Goal: Register for event/course

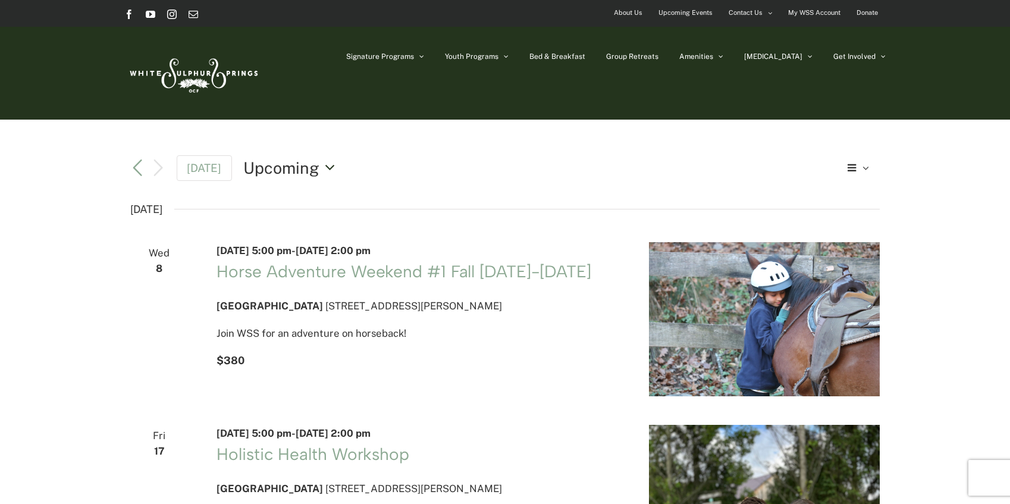
click at [320, 167] on button "Upcoming Upcoming" at bounding box center [292, 167] width 98 height 23
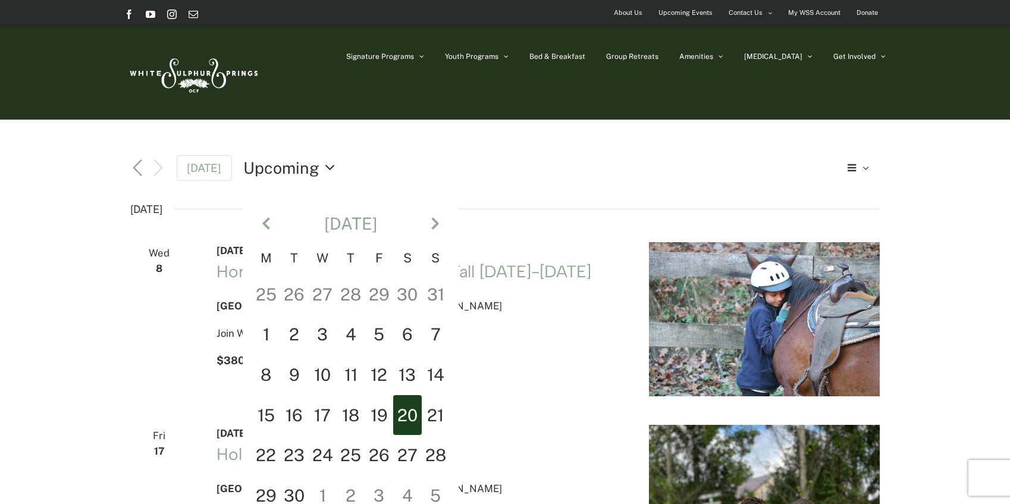
click at [320, 167] on button "Upcoming Upcoming" at bounding box center [292, 167] width 98 height 23
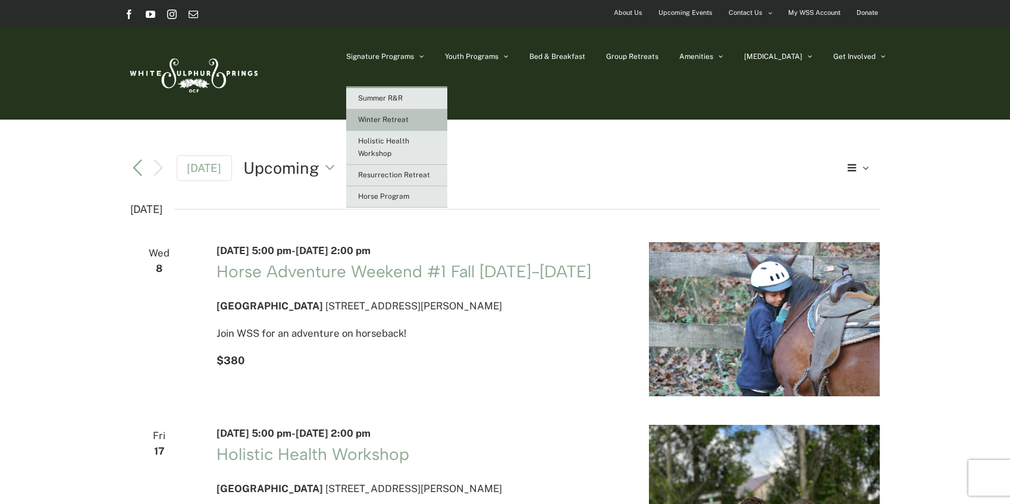
click at [408, 118] on span "Winter Retreat" at bounding box center [383, 119] width 51 height 8
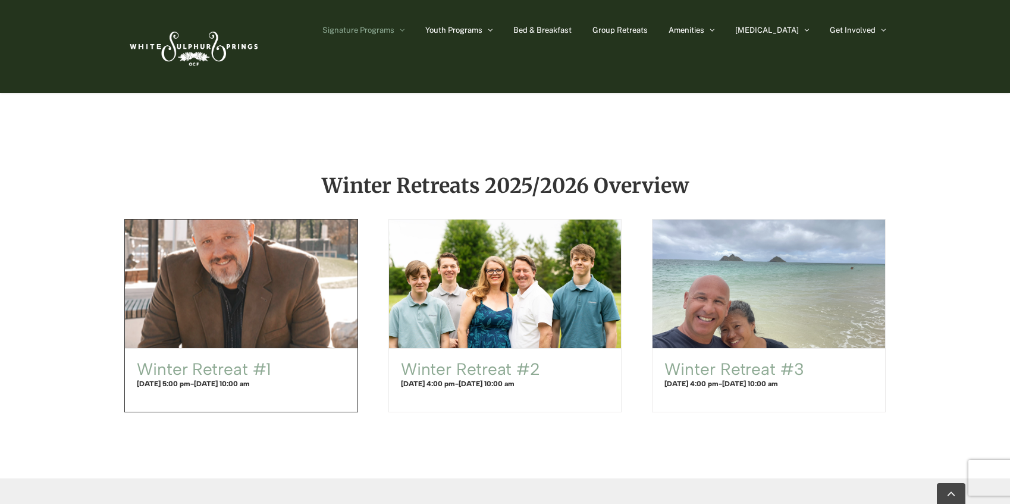
scroll to position [654, 0]
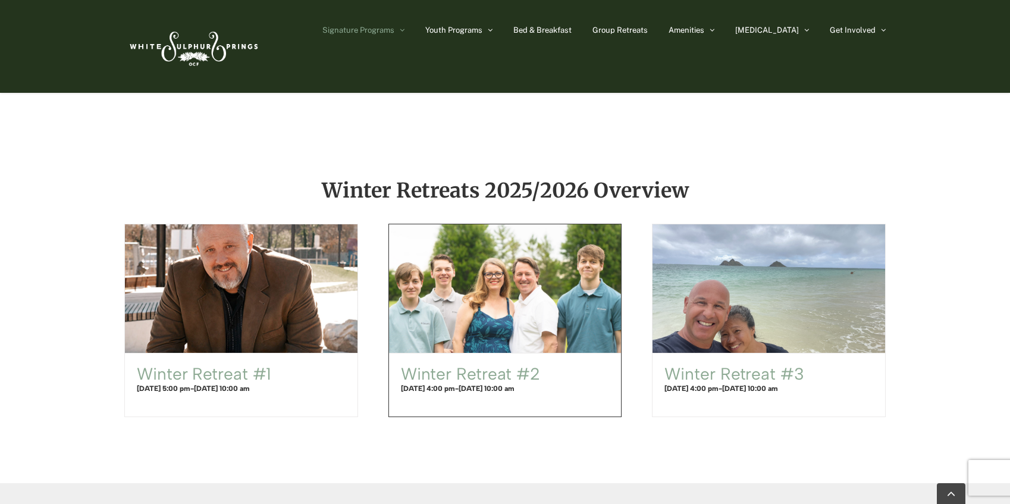
click at [491, 330] on span "Winter Retreat #2" at bounding box center [505, 288] width 256 height 141
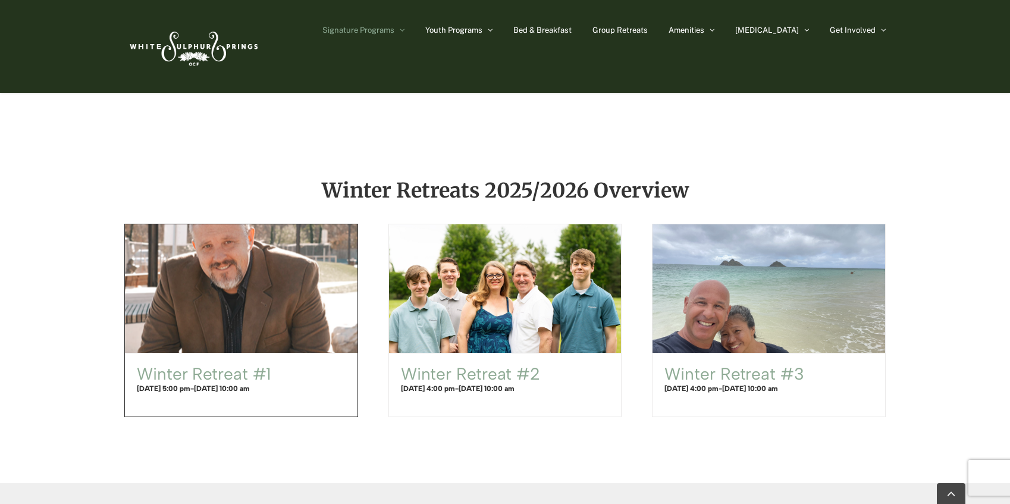
click at [262, 293] on span "Winter Retreat #1" at bounding box center [241, 288] width 256 height 141
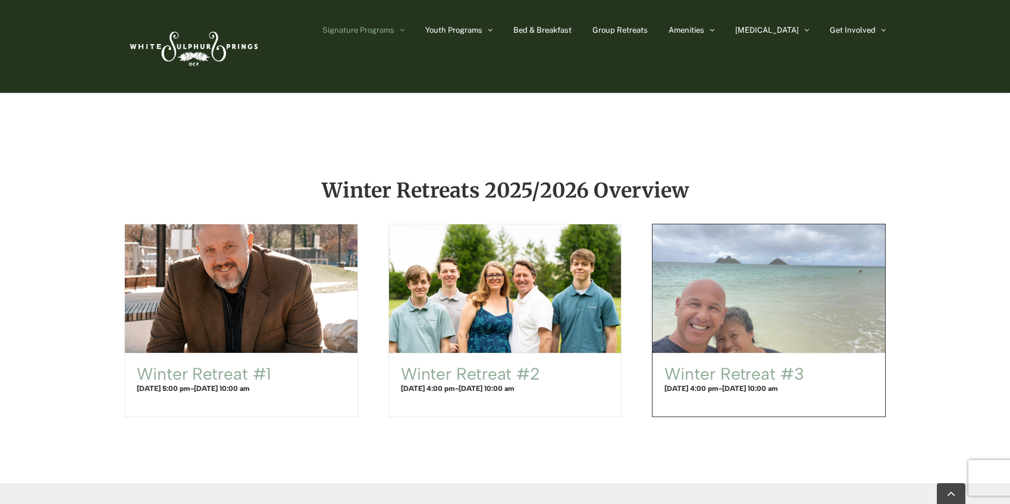
click at [784, 294] on span "Winter Retreat #3" at bounding box center [769, 288] width 256 height 141
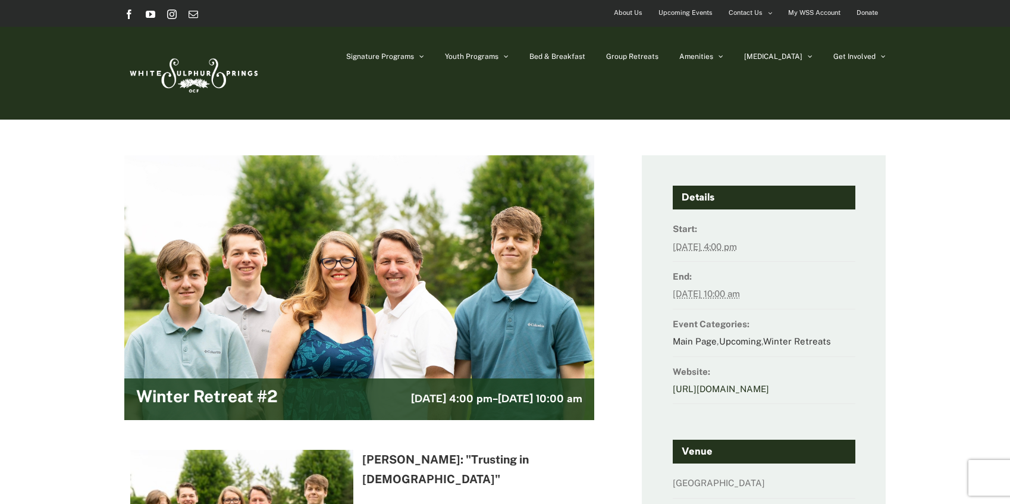
click at [702, 387] on link "http://www.ultracamp.com/info/sessiondetail.aspx?idCamp=294&campCode=wss&idSess…" at bounding box center [720, 388] width 96 height 10
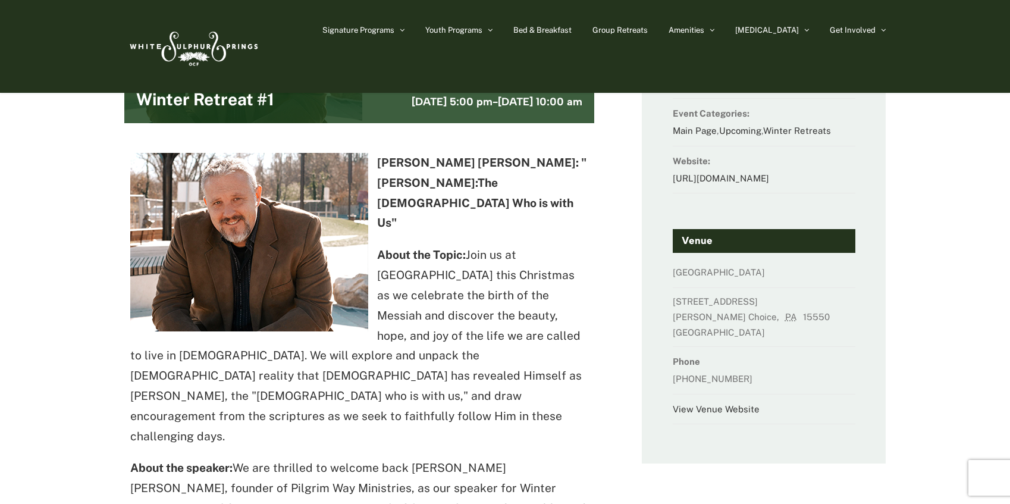
scroll to position [119, 0]
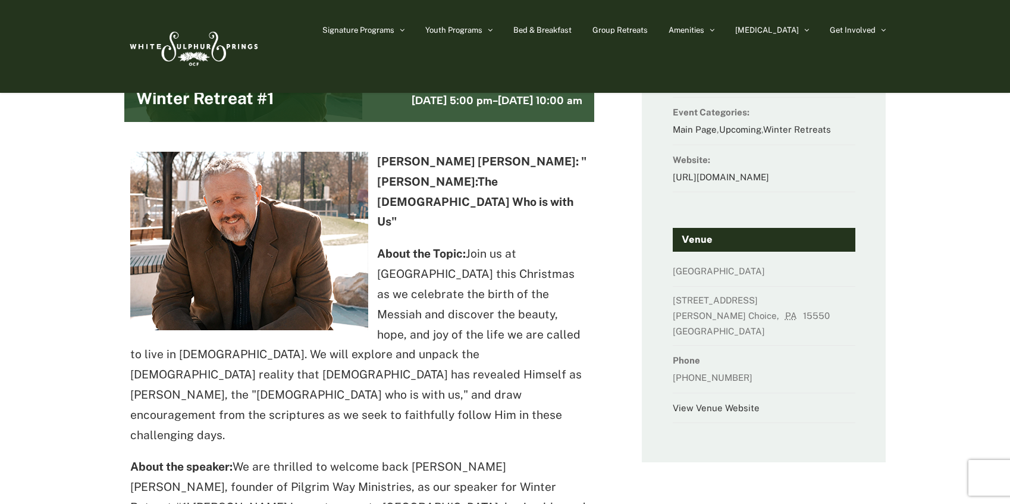
drag, startPoint x: 500, startPoint y: 162, endPoint x: 432, endPoint y: 294, distance: 148.4
click at [432, 294] on p "About the Topic: Join us at [GEOGRAPHIC_DATA] this Christmas as we celebrate th…" at bounding box center [359, 344] width 458 height 201
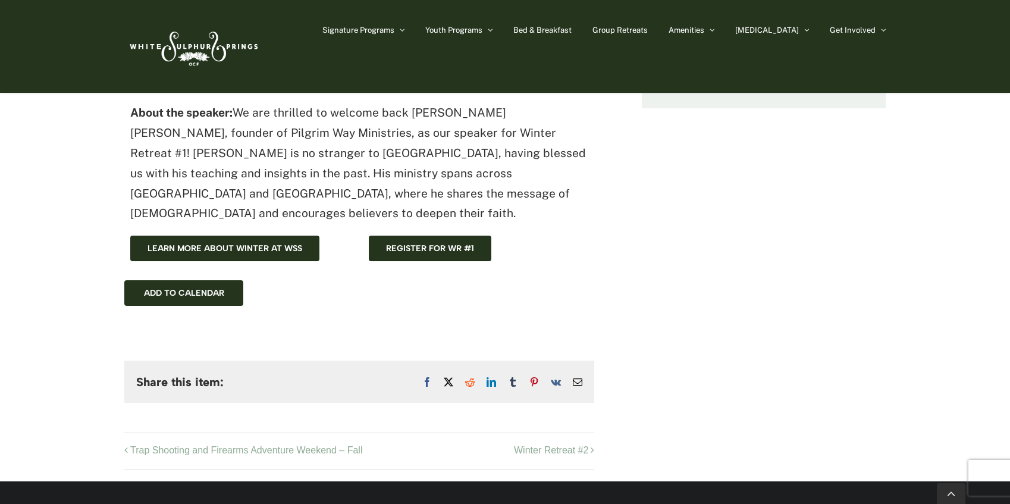
scroll to position [476, 0]
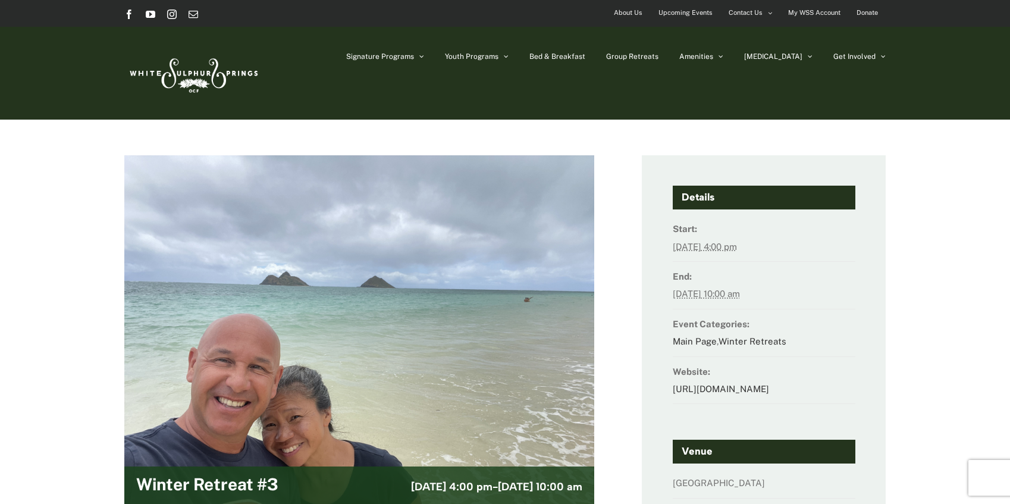
click at [173, 78] on img at bounding box center [192, 73] width 137 height 56
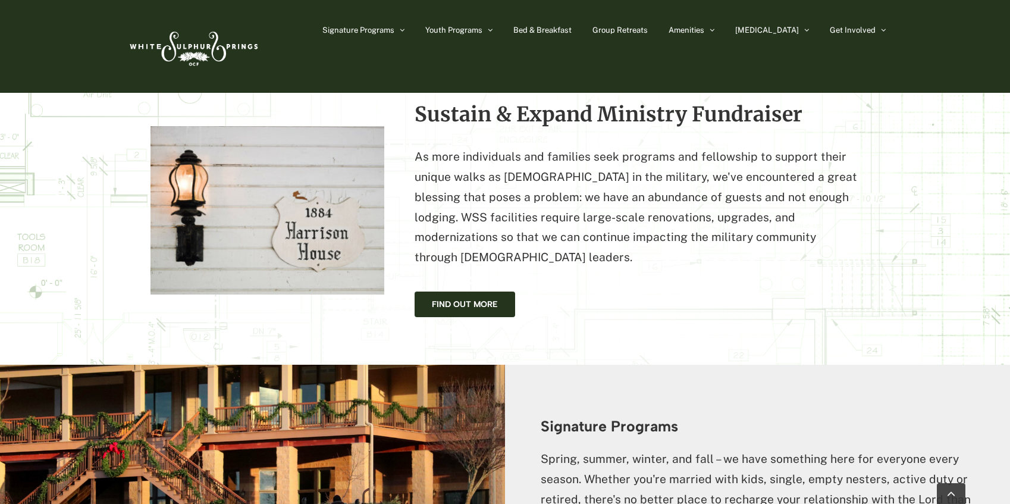
scroll to position [1131, 0]
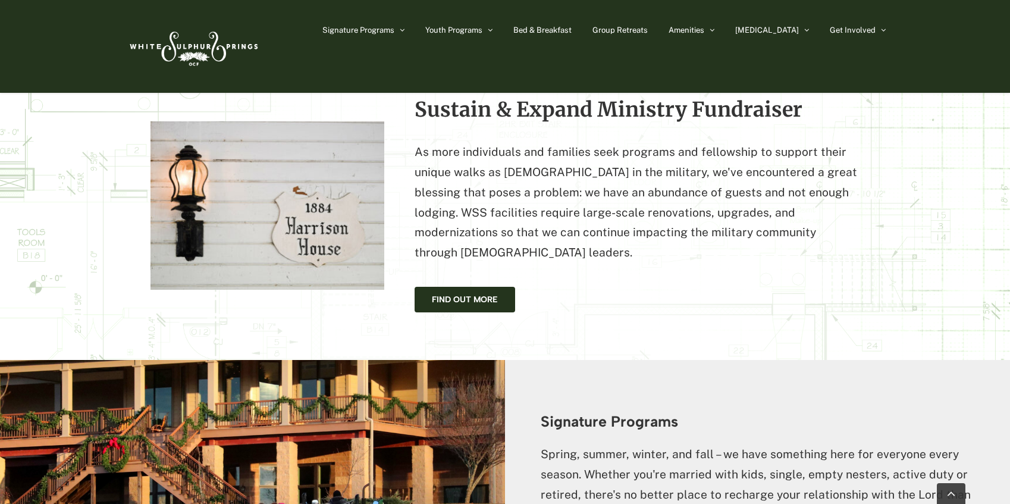
drag, startPoint x: 270, startPoint y: 168, endPoint x: 708, endPoint y: 241, distance: 444.1
click at [708, 287] on div "Find Out More" at bounding box center [636, 300] width 445 height 26
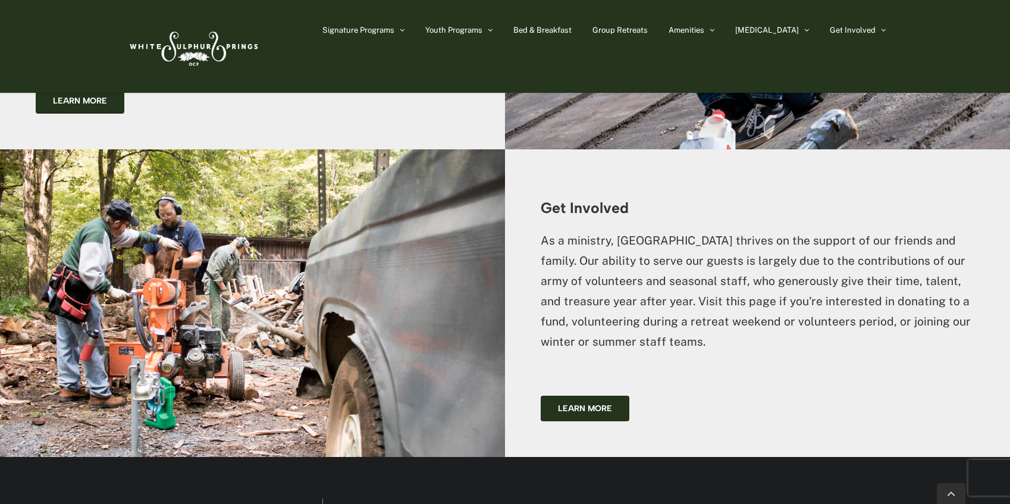
scroll to position [2760, 0]
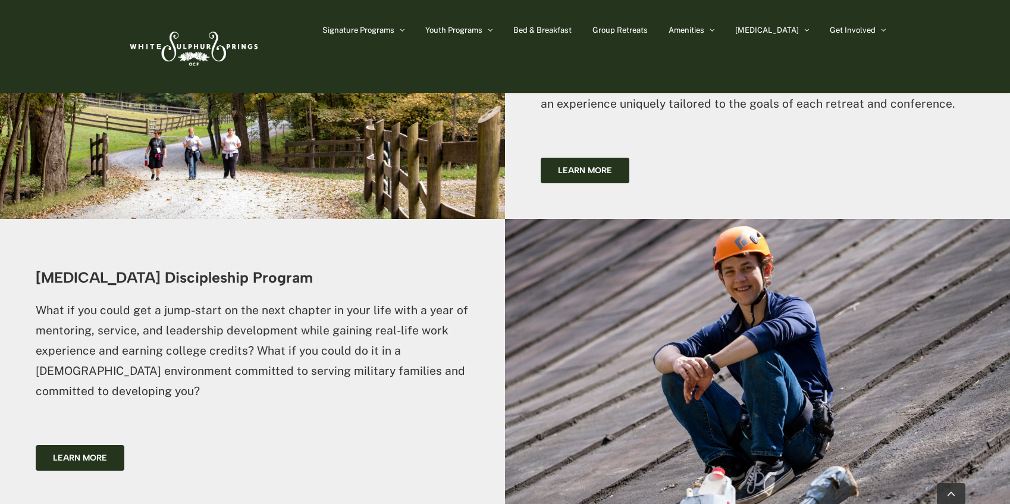
click at [207, 49] on img at bounding box center [192, 46] width 137 height 56
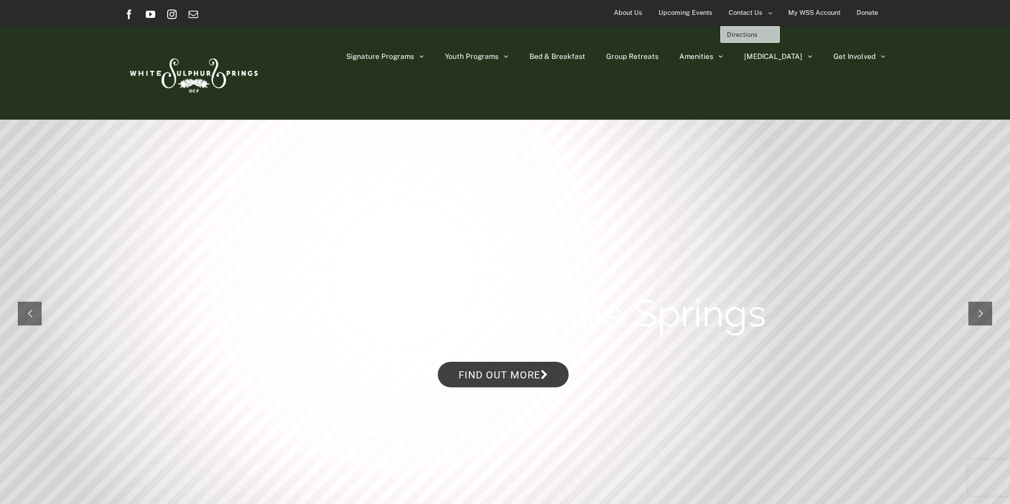
click at [741, 32] on span "Directions" at bounding box center [742, 34] width 31 height 7
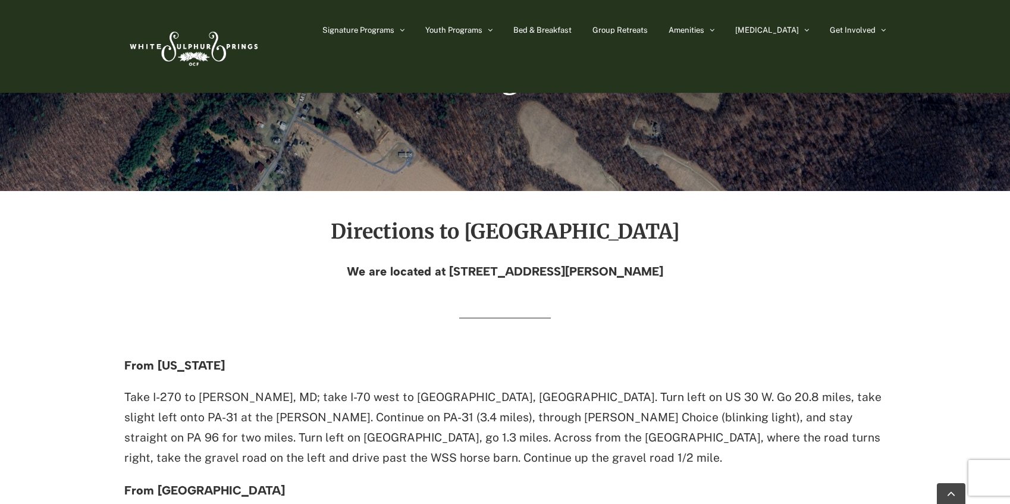
scroll to position [238, 0]
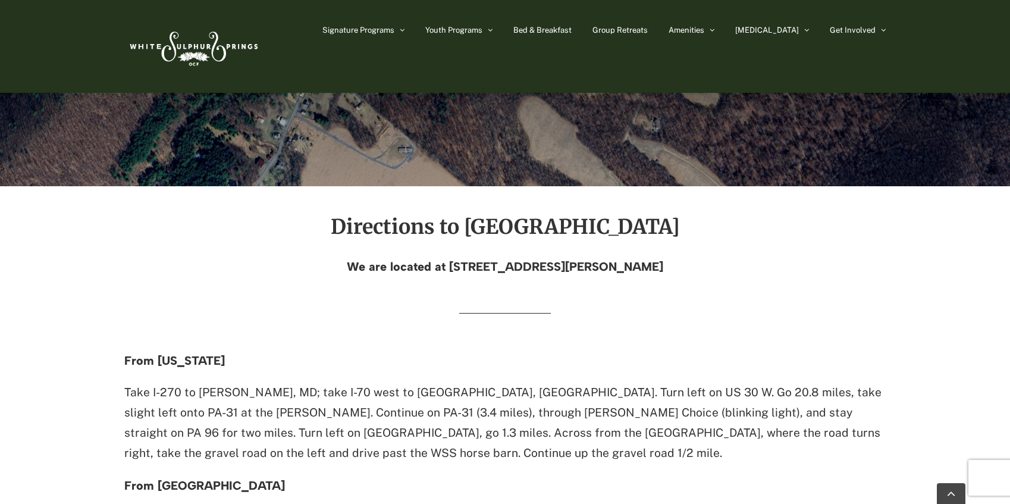
drag, startPoint x: 970, startPoint y: 0, endPoint x: 389, endPoint y: 341, distance: 673.2
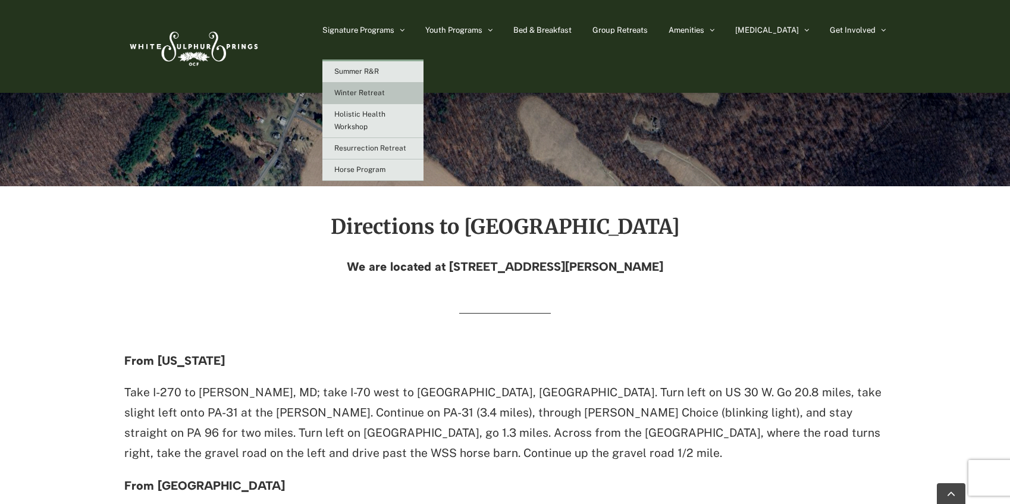
click at [385, 90] on span "Winter Retreat" at bounding box center [359, 93] width 51 height 8
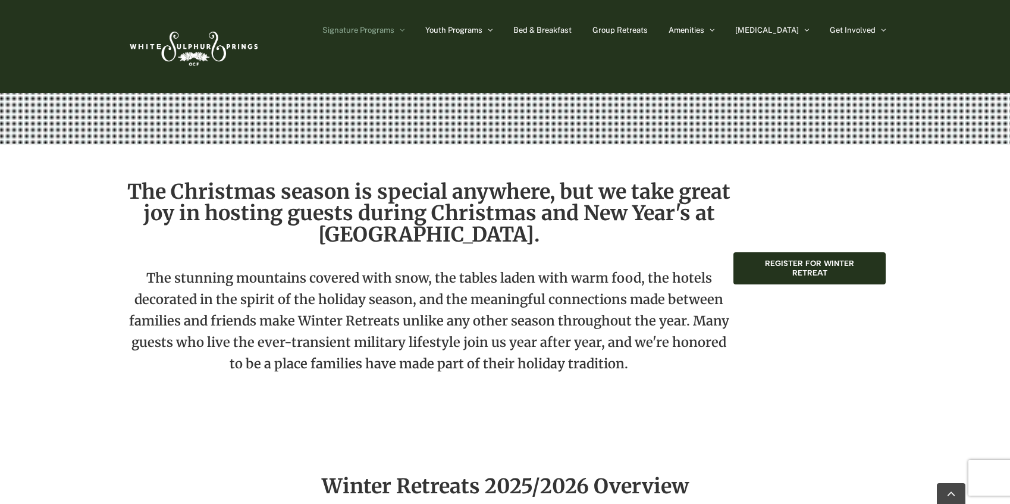
scroll to position [357, 0]
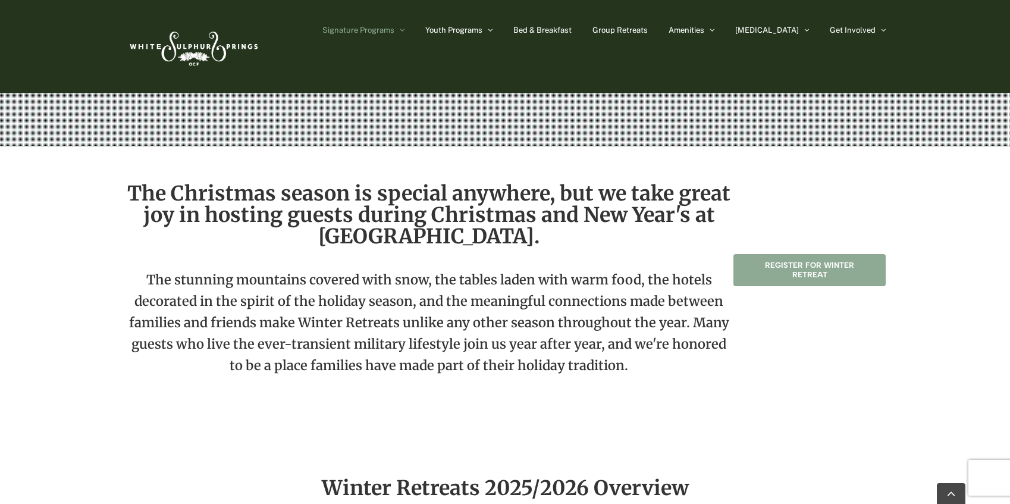
click at [830, 268] on span "Register for Winter Retreat" at bounding box center [809, 269] width 125 height 19
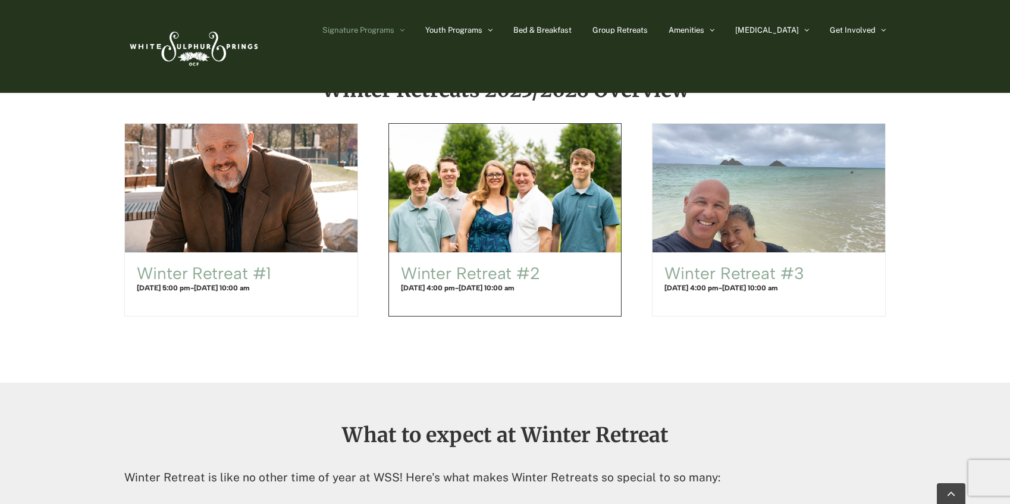
scroll to position [773, 0]
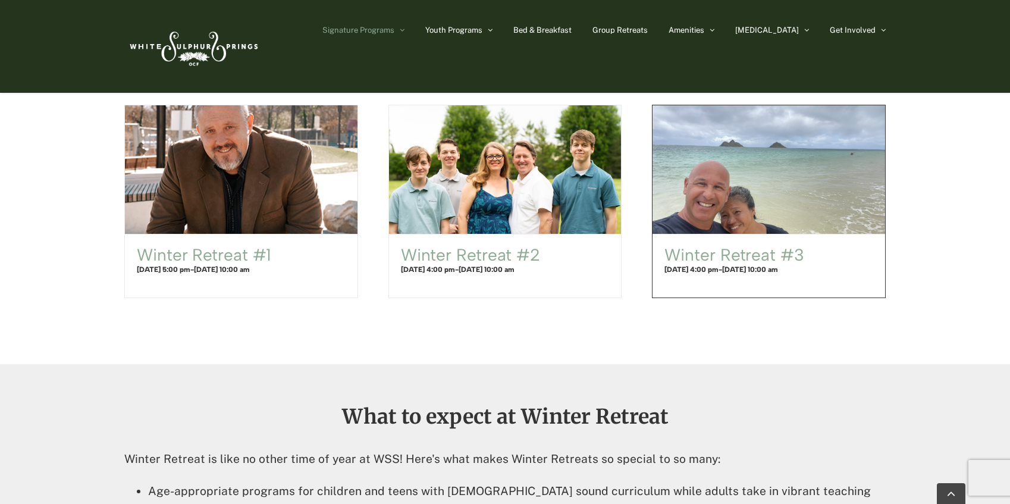
click at [748, 275] on h4 "December 30, 2025 @ 4:00 pm - January 2, 2026 @ 10:00 am" at bounding box center [768, 269] width 209 height 11
click at [740, 254] on link "Winter Retreat #3" at bounding box center [733, 254] width 139 height 20
